Goal: Information Seeking & Learning: Find specific page/section

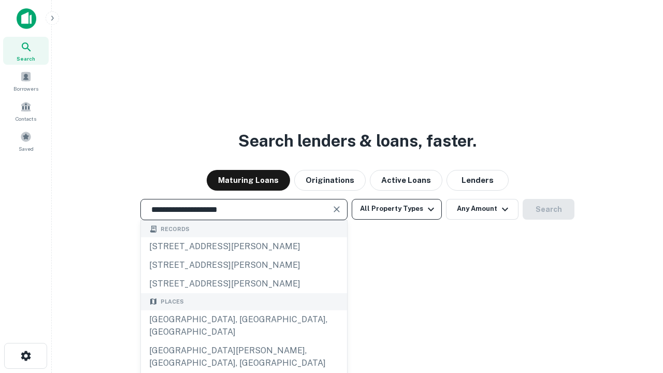
click at [244, 341] on div "[GEOGRAPHIC_DATA], [GEOGRAPHIC_DATA], [GEOGRAPHIC_DATA]" at bounding box center [244, 325] width 206 height 31
click at [397, 209] on button "All Property Types" at bounding box center [397, 209] width 90 height 21
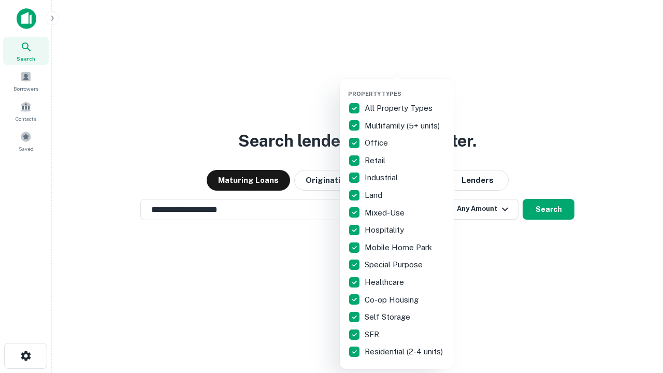
type input "**********"
click at [405, 87] on button "button" at bounding box center [405, 87] width 114 height 1
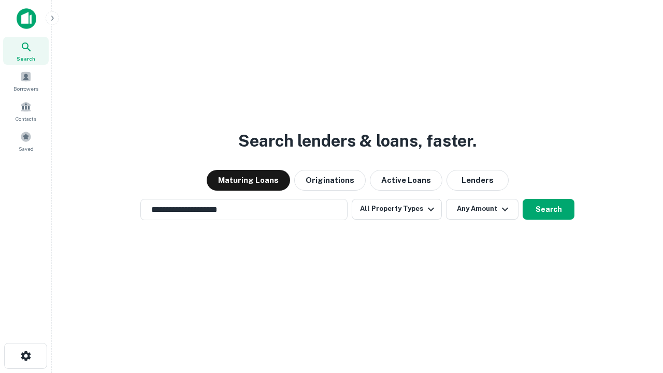
scroll to position [16, 0]
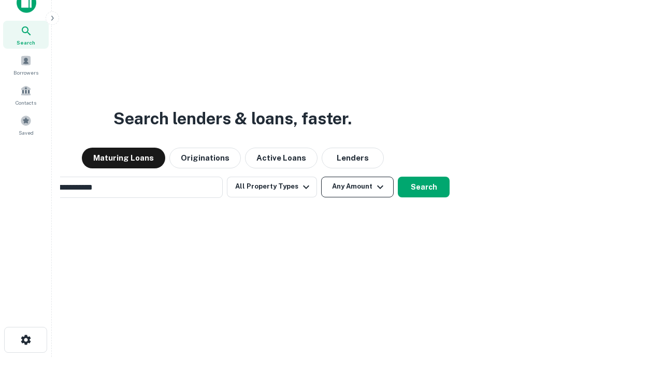
click at [321, 177] on button "Any Amount" at bounding box center [357, 187] width 73 height 21
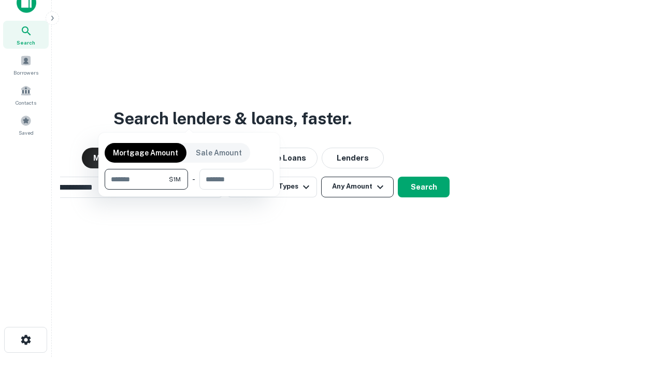
scroll to position [17, 0]
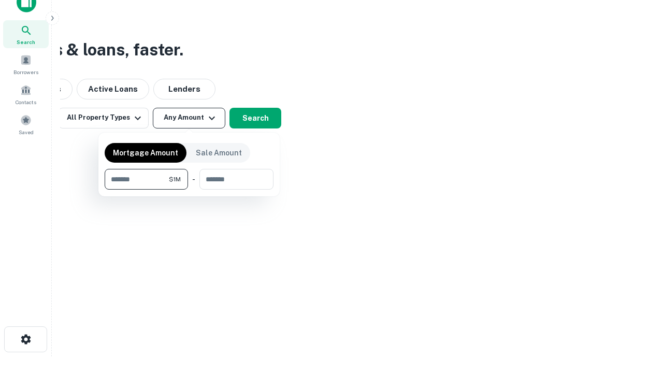
type input "*******"
click at [189, 190] on button "button" at bounding box center [189, 190] width 169 height 1
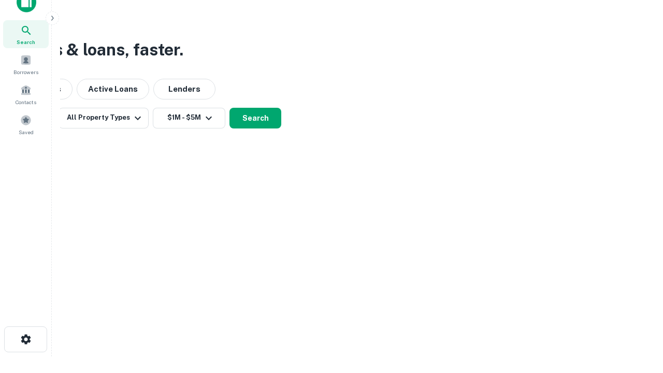
scroll to position [16, 0]
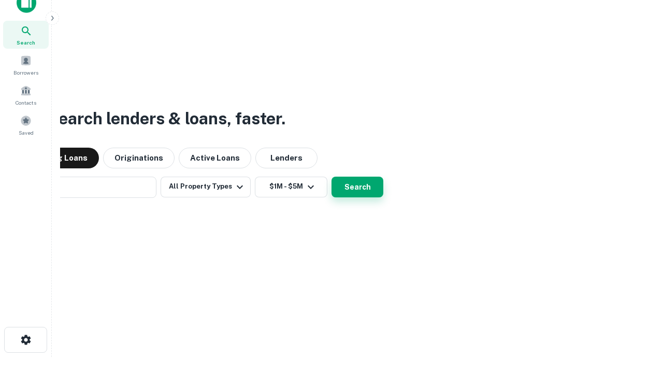
click at [332, 177] on button "Search" at bounding box center [358, 187] width 52 height 21
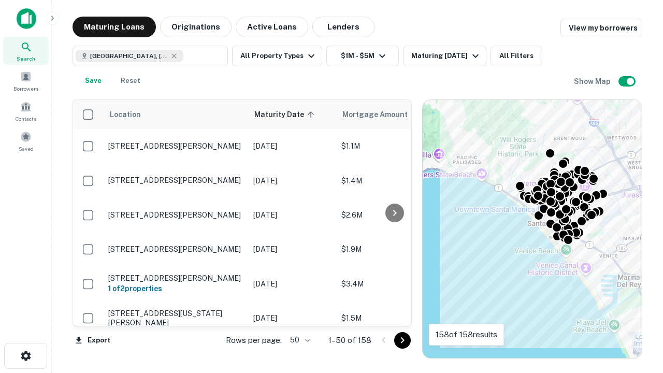
click at [298, 340] on body "Search Borrowers Contacts Saved Maturing Loans Originations Active Loans Lender…" at bounding box center [331, 186] width 663 height 373
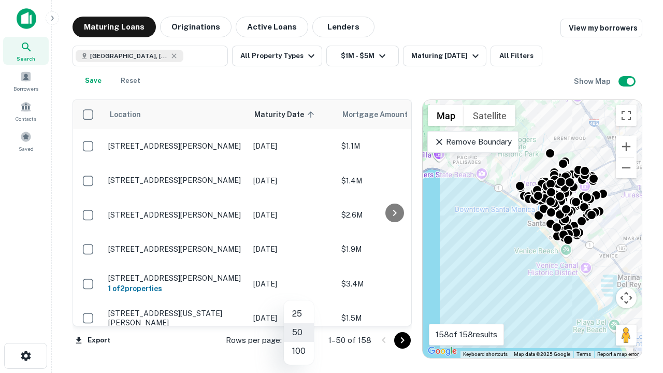
click at [299, 314] on li "25" at bounding box center [299, 314] width 30 height 19
